Goal: Transaction & Acquisition: Purchase product/service

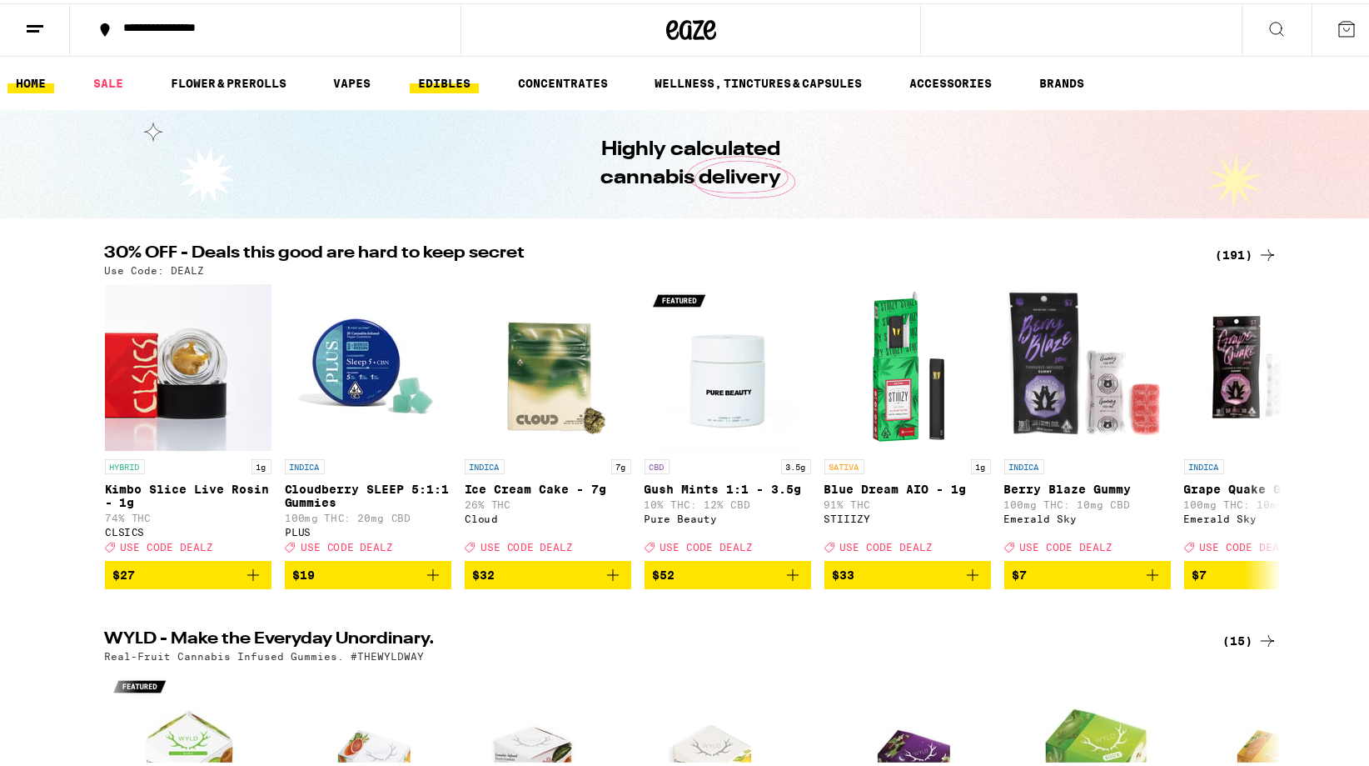
click at [479, 76] on link "EDIBLES" at bounding box center [444, 80] width 69 height 20
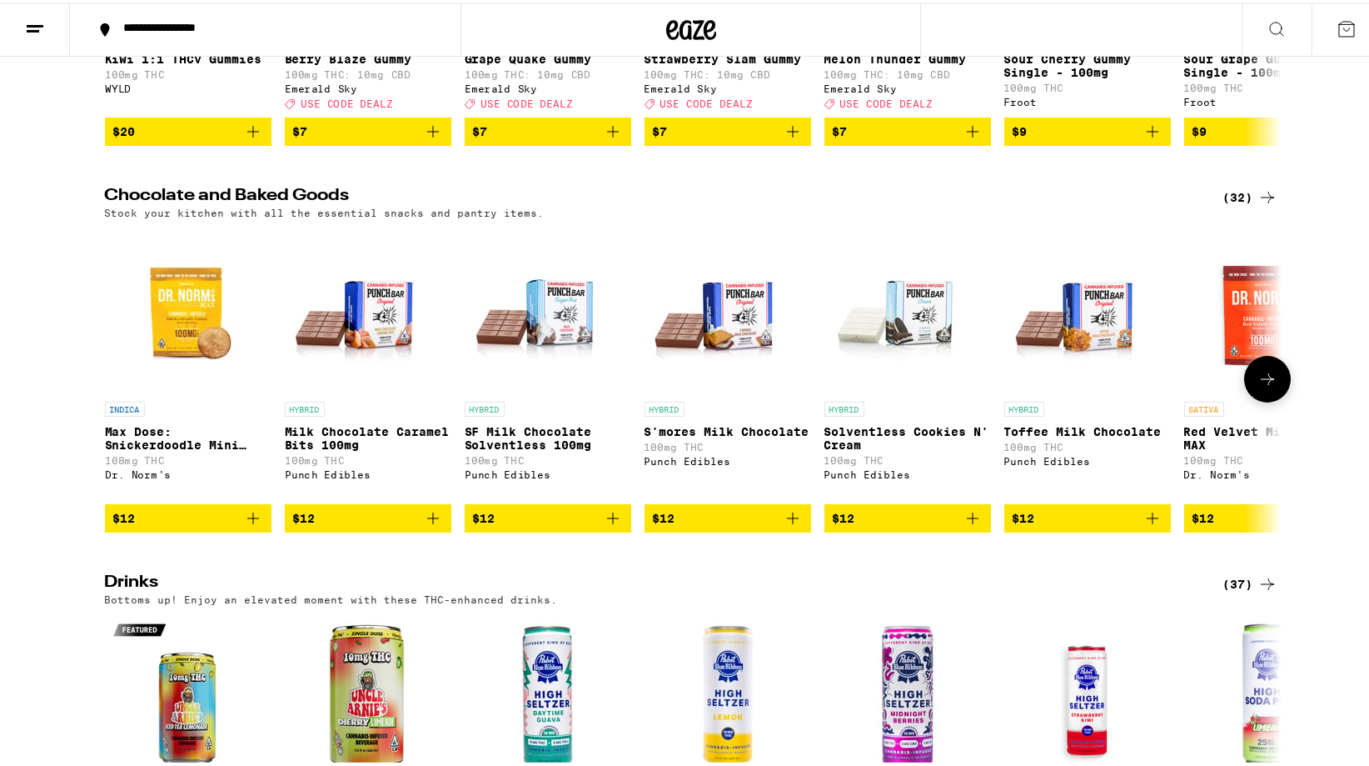
scroll to position [421, 0]
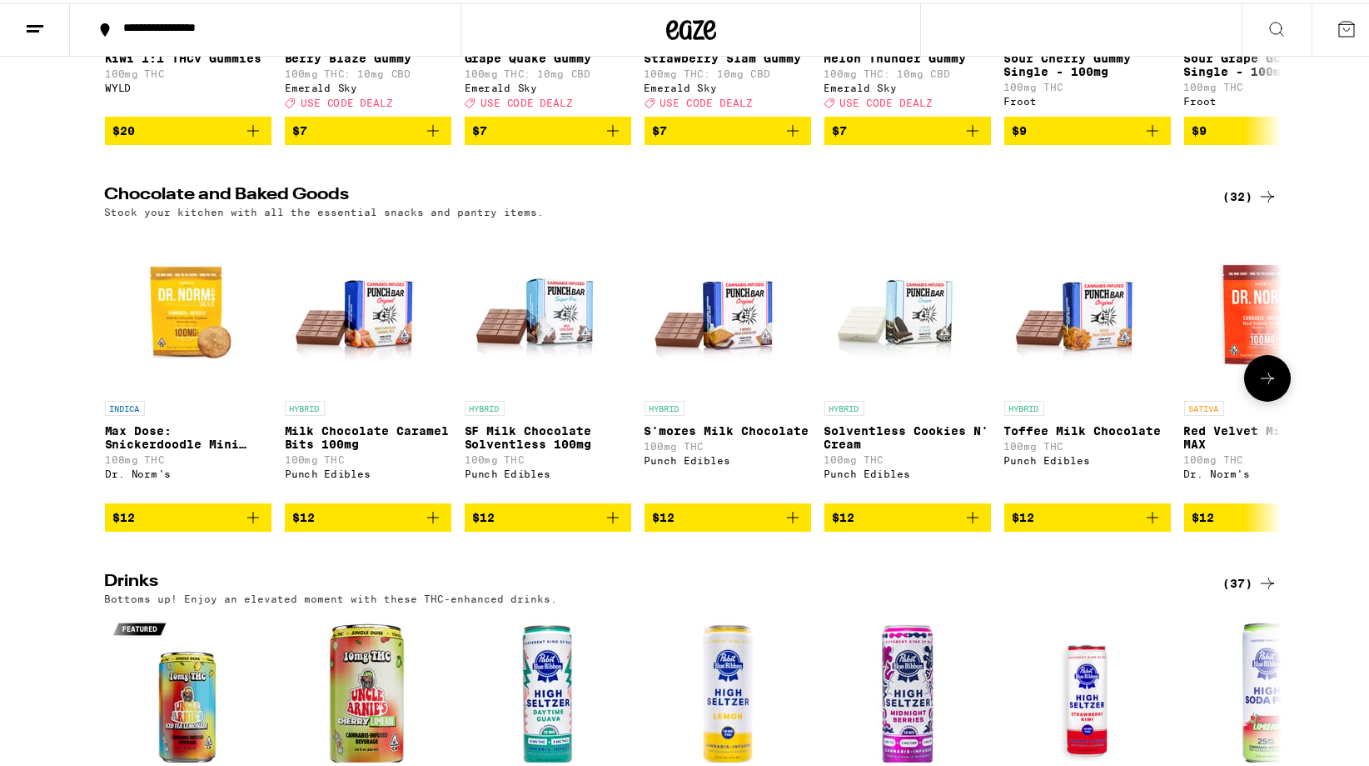
click at [503, 389] on img "Open page for SF Milk Chocolate Solventless 100mg from Punch Edibles" at bounding box center [548, 305] width 167 height 167
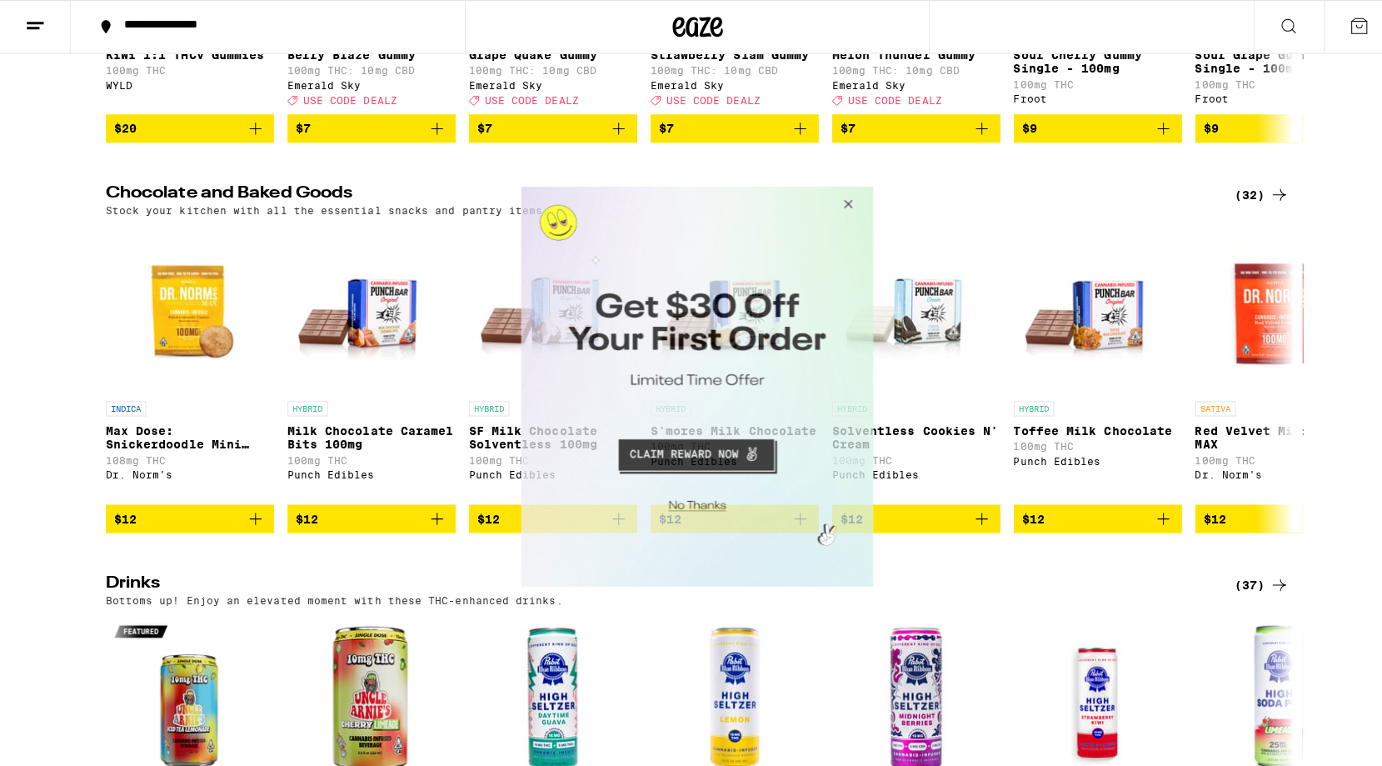
click at [840, 204] on button "Close Modal" at bounding box center [842, 206] width 45 height 40
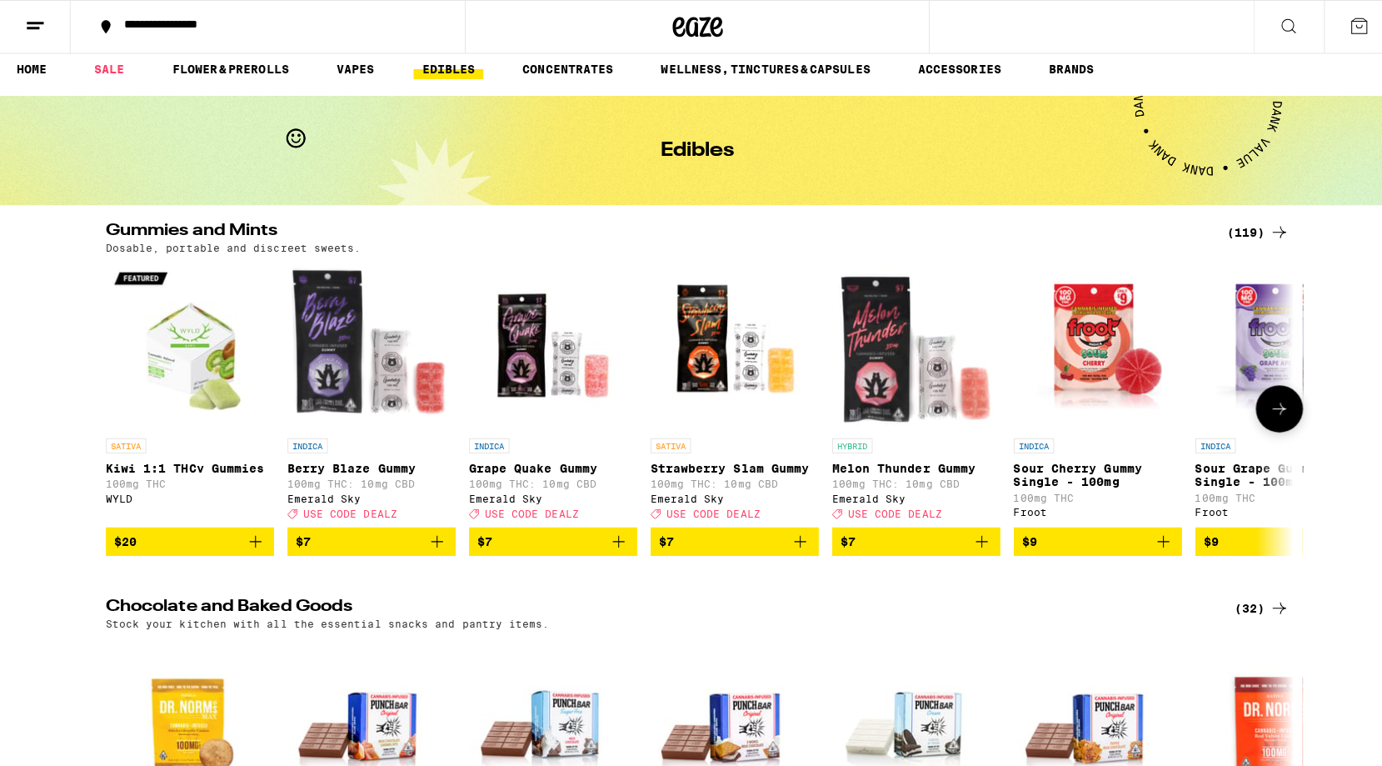
scroll to position [3, 0]
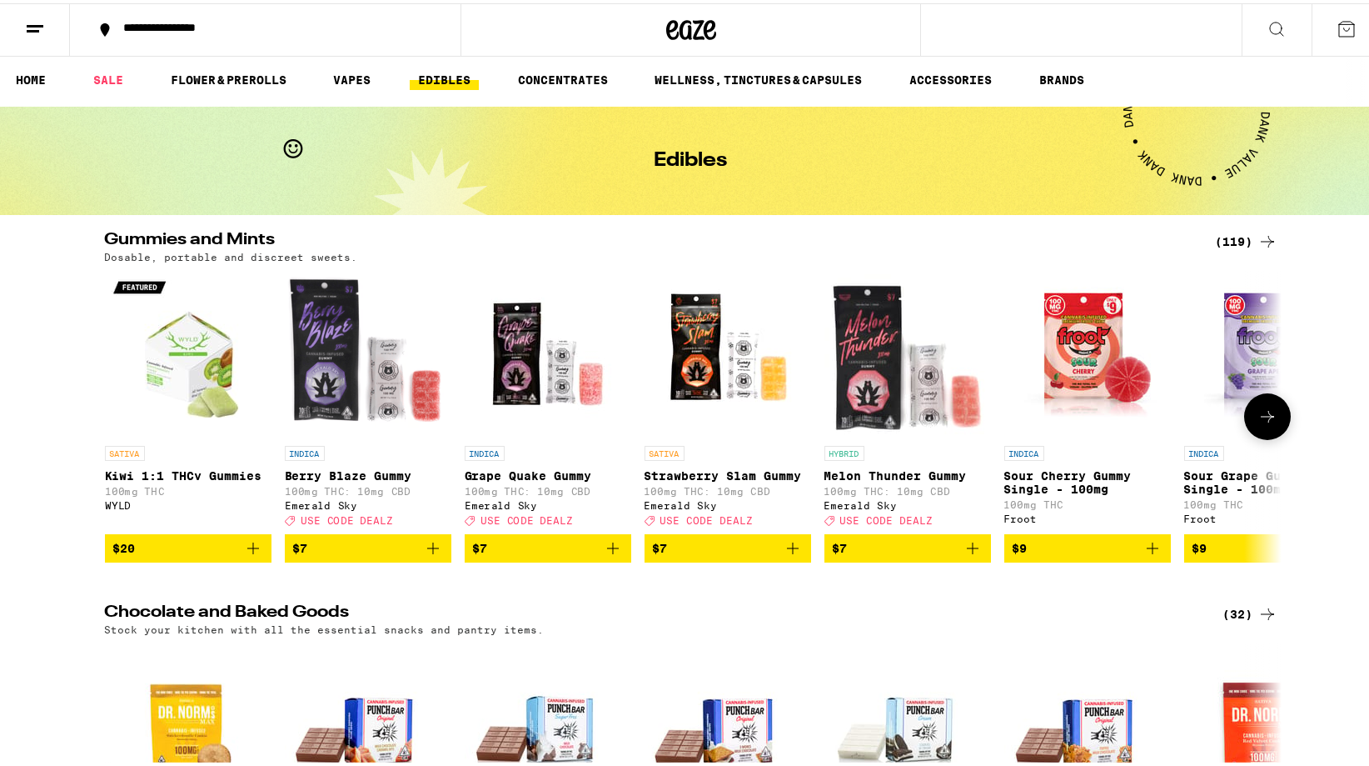
click at [426, 405] on img "Open page for Berry Blaze Gummy from Emerald Sky" at bounding box center [368, 350] width 167 height 167
